Goal: Transaction & Acquisition: Purchase product/service

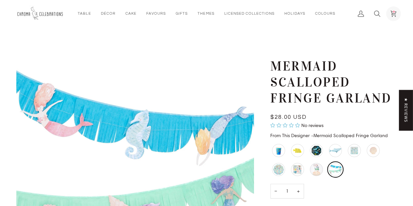
click at [394, 11] on icon at bounding box center [393, 14] width 6 height 6
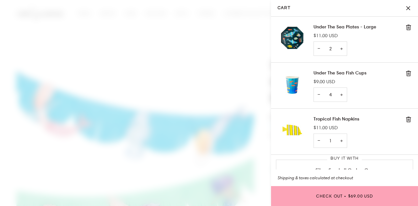
click at [297, 36] on img "Cart" at bounding box center [291, 37] width 29 height 29
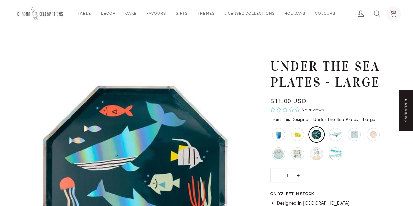
click at [396, 13] on icon at bounding box center [393, 13] width 7 height 7
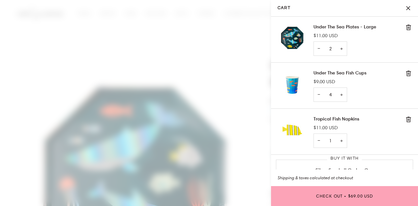
click at [213, 35] on span at bounding box center [209, 103] width 418 height 206
